Goal: Understand process/instructions

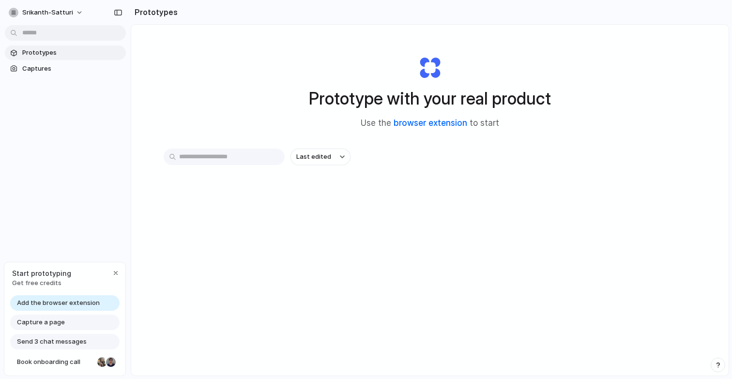
click at [442, 122] on link "browser extension" at bounding box center [430, 123] width 74 height 10
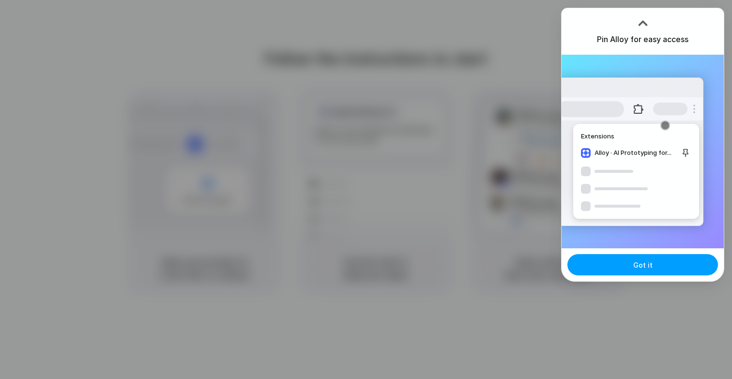
click at [630, 269] on button "Got it" at bounding box center [642, 264] width 151 height 21
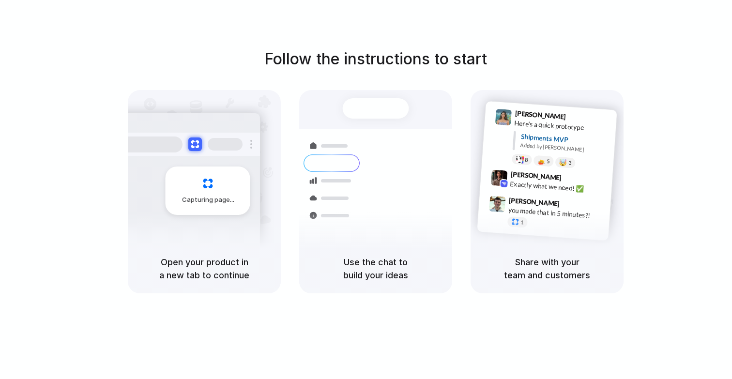
click at [417, 188] on div "Express delivery to NYC Priority • 2-day • Dispatched" at bounding box center [441, 202] width 105 height 28
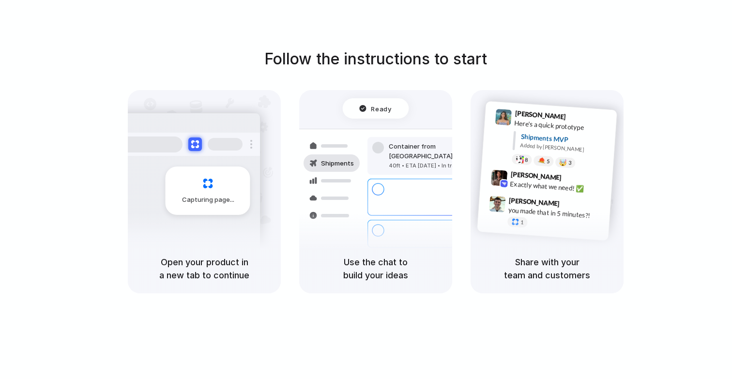
click at [312, 63] on h1 "Follow the instructions to start" at bounding box center [375, 58] width 223 height 23
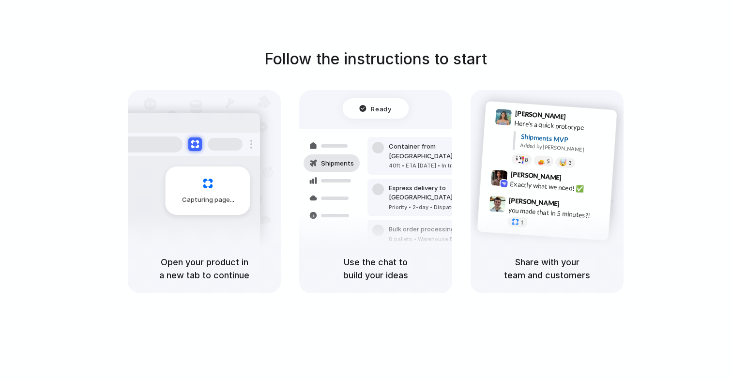
click at [210, 191] on div "Capturing page" at bounding box center [208, 190] width 85 height 48
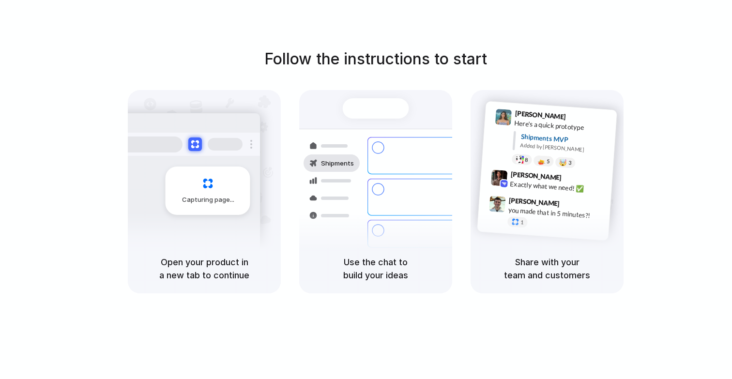
click at [388, 49] on h1 "Follow the instructions to start" at bounding box center [375, 58] width 223 height 23
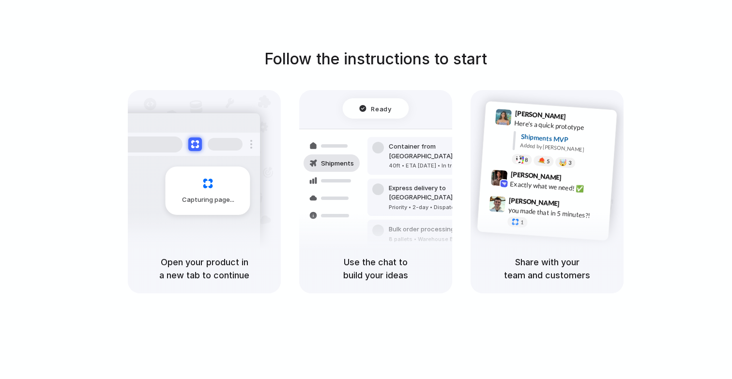
click at [137, 17] on div "Follow the instructions to start Capturing page Open your product in a new tab …" at bounding box center [375, 199] width 751 height 398
click at [376, 106] on span "Ready" at bounding box center [381, 109] width 20 height 10
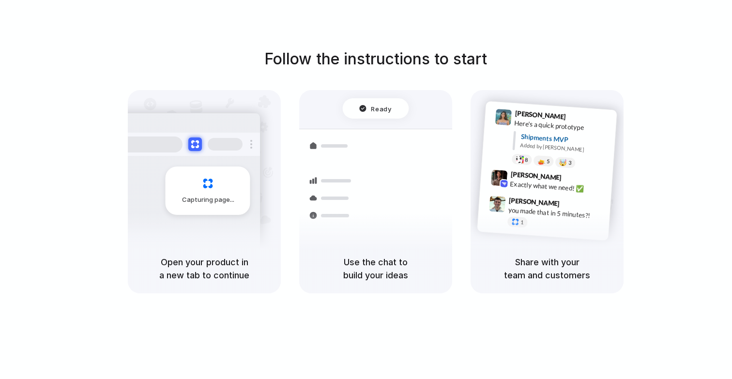
click at [384, 258] on h5 "Use the chat to build your ideas" at bounding box center [376, 269] width 130 height 26
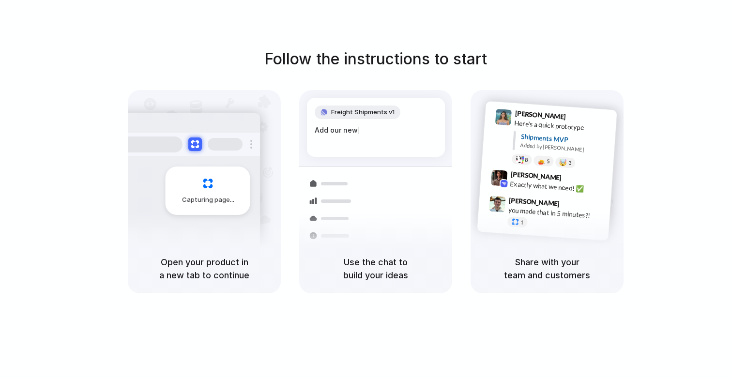
click at [558, 215] on div "you made that in 5 minutes?!" at bounding box center [556, 213] width 97 height 16
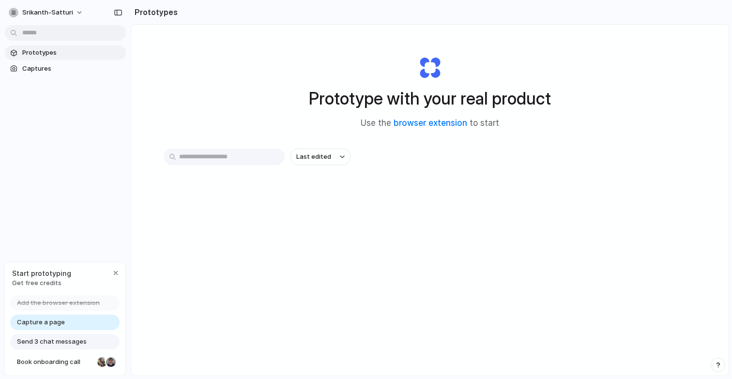
click at [426, 213] on div "Last edited" at bounding box center [430, 191] width 532 height 85
click at [445, 124] on link "browser extension" at bounding box center [430, 123] width 74 height 10
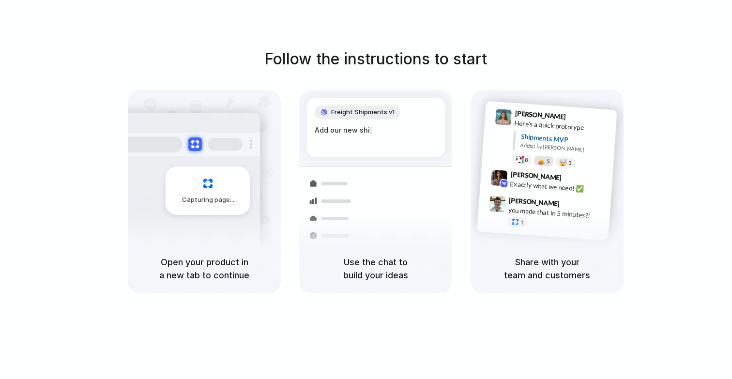
click at [547, 156] on div "5" at bounding box center [543, 161] width 21 height 12
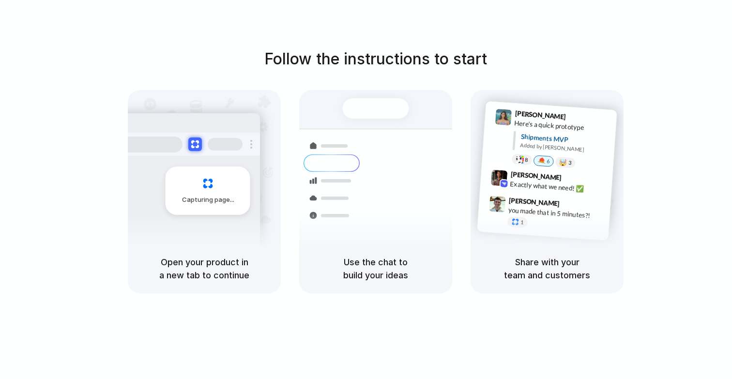
click at [624, 41] on div "Follow the instructions to start Capturing page Open your product in a new tab …" at bounding box center [375, 199] width 751 height 398
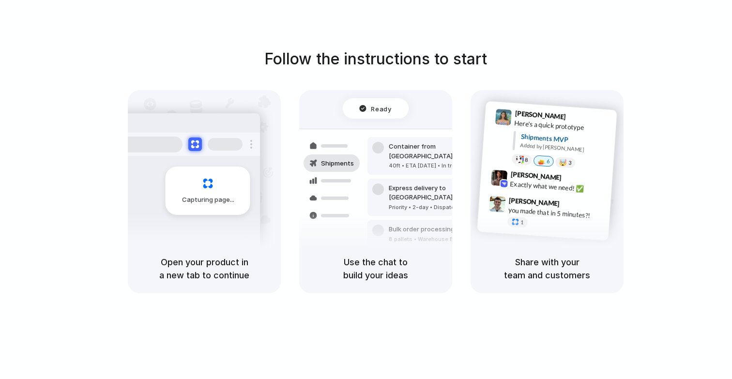
click at [397, 190] on div at bounding box center [397, 190] width 0 height 0
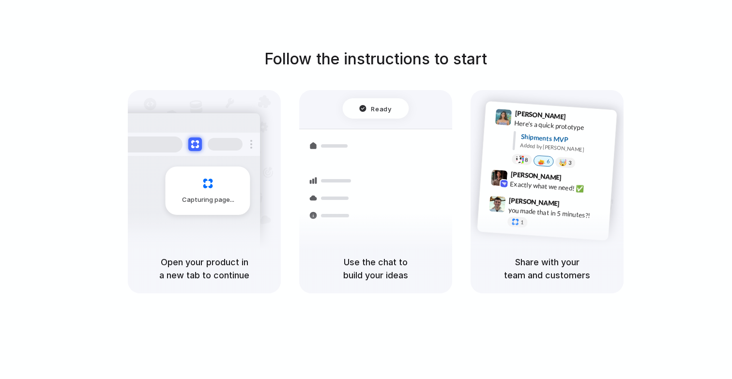
click at [397, 190] on div at bounding box center [397, 190] width 0 height 0
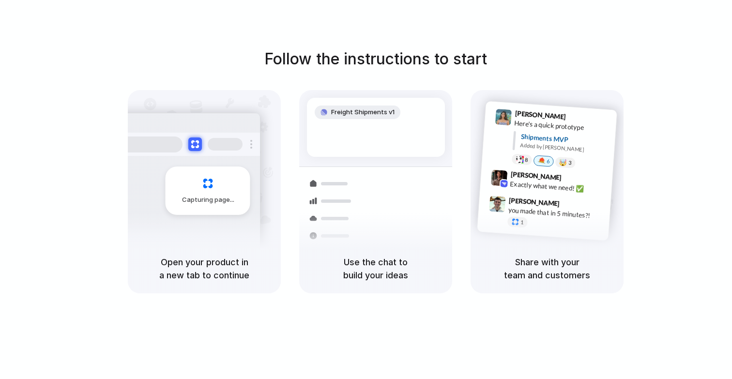
click at [397, 190] on div at bounding box center [397, 190] width 0 height 0
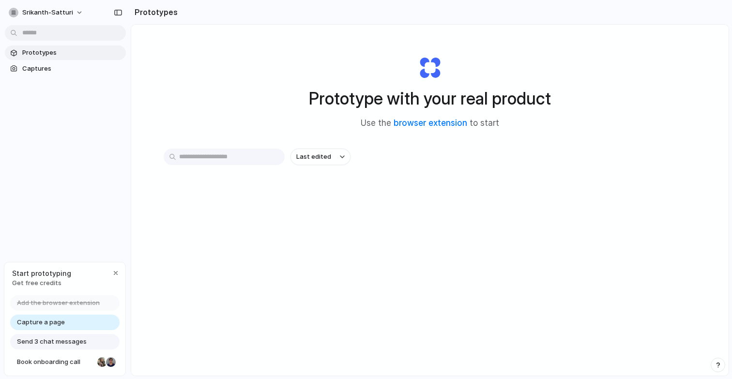
click at [85, 324] on link "Capture a page" at bounding box center [64, 322] width 109 height 15
